Goal: Information Seeking & Learning: Learn about a topic

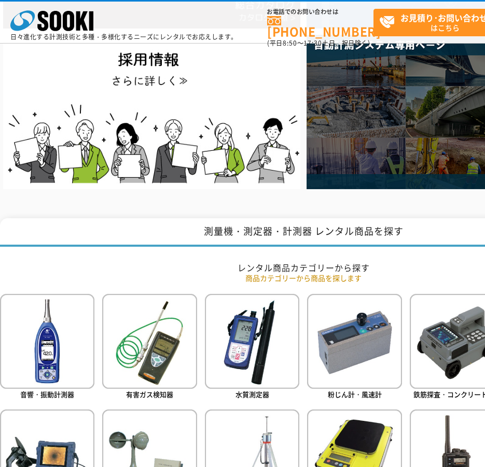
scroll to position [156, 0]
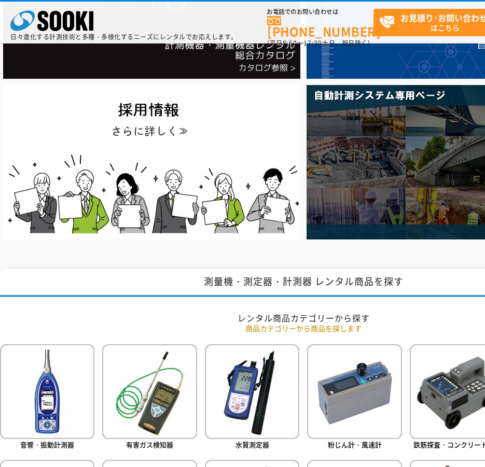
click at [244, 170] on img at bounding box center [151, 162] width 297 height 155
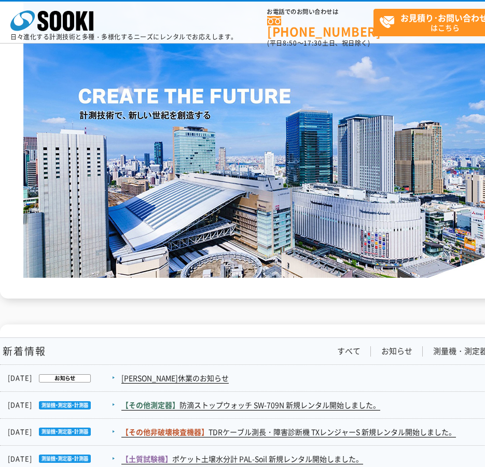
scroll to position [1675, 0]
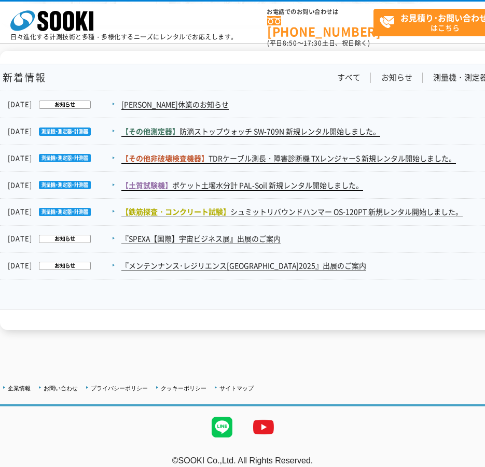
click at [158, 99] on link "[PERSON_NAME]休業のお知らせ" at bounding box center [174, 104] width 107 height 11
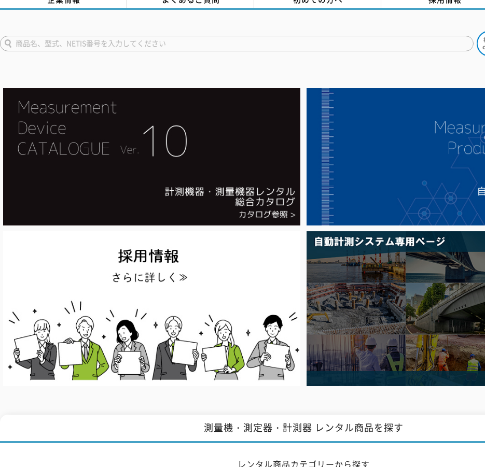
scroll to position [0, 0]
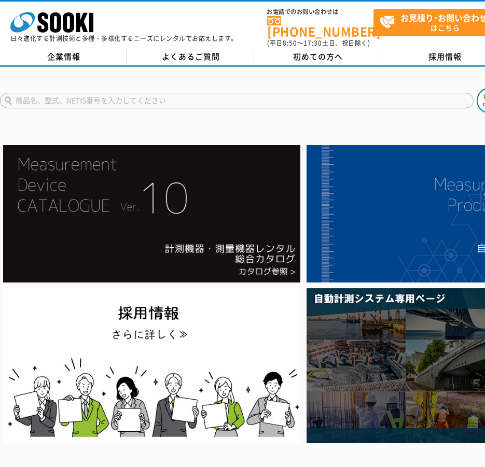
click at [214, 309] on img at bounding box center [151, 365] width 297 height 155
click at [210, 353] on img at bounding box center [151, 365] width 297 height 155
